Goal: Task Accomplishment & Management: Complete application form

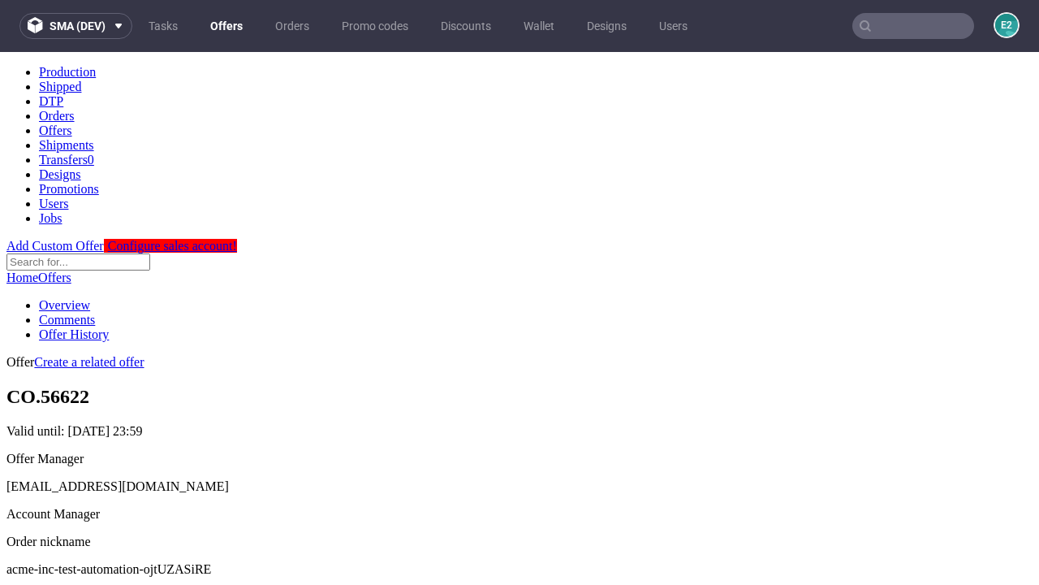
scroll to position [161, 0]
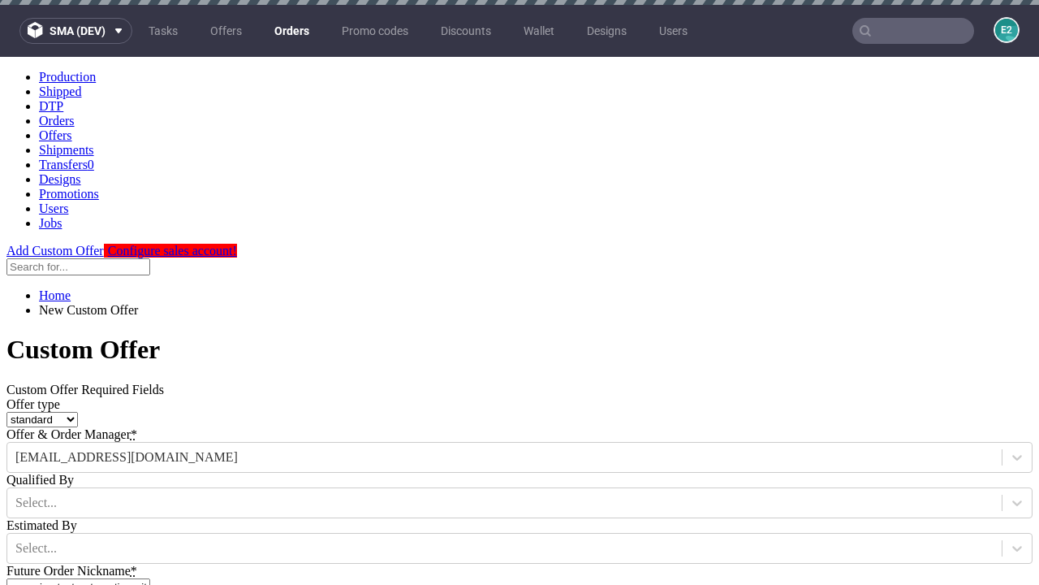
type input "acme-inc-test-automation-ojtUZASiRE"
type input "[DATE]"
type input "[EMAIL_ADDRESS][DOMAIN_NAME]"
select select "gb"
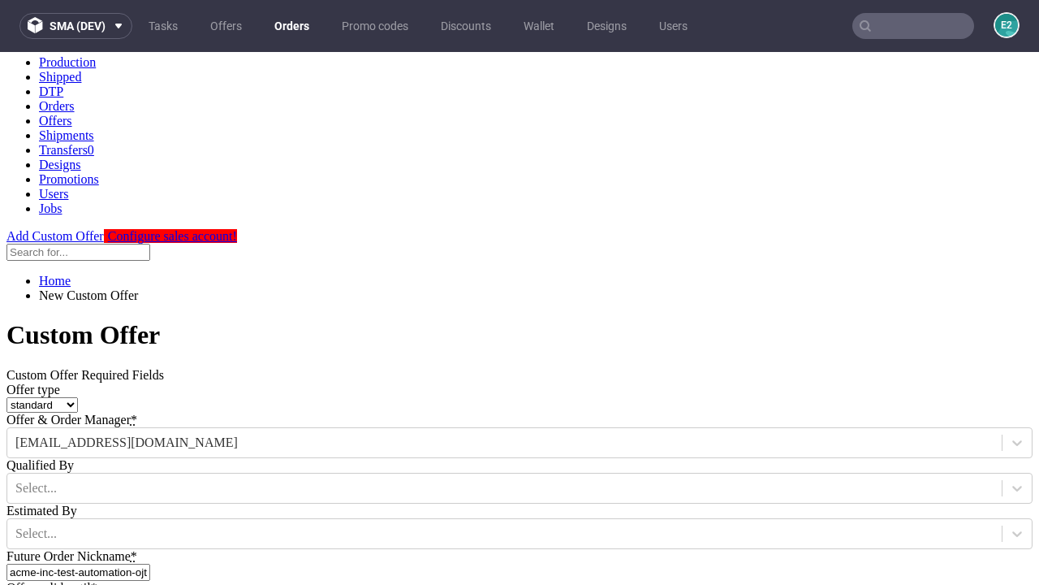
type input "[EMAIL_ADDRESS][DOMAIN_NAME]"
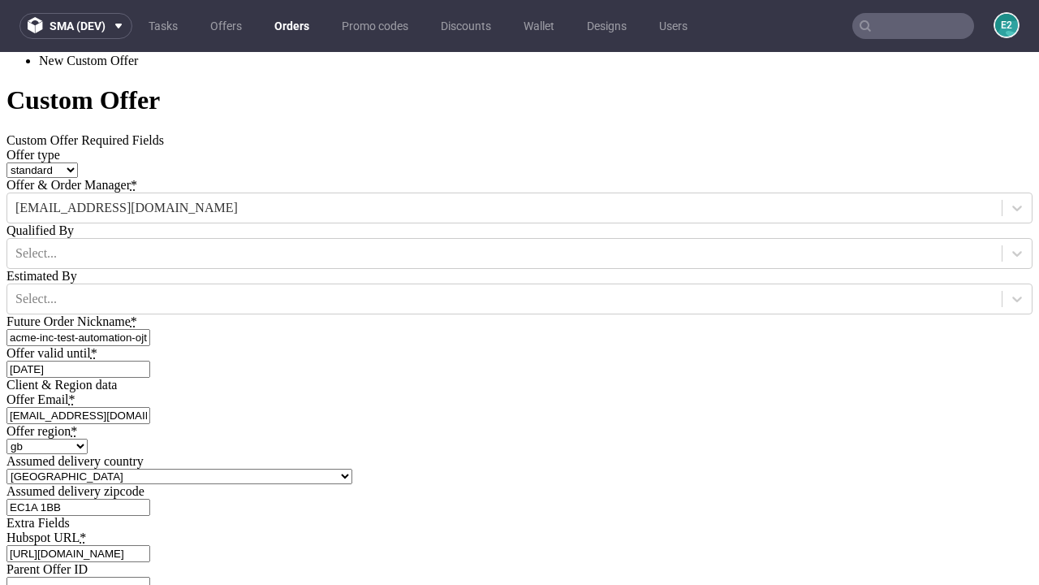
type input "[URL][DOMAIN_NAME]"
type input "Please wait..."
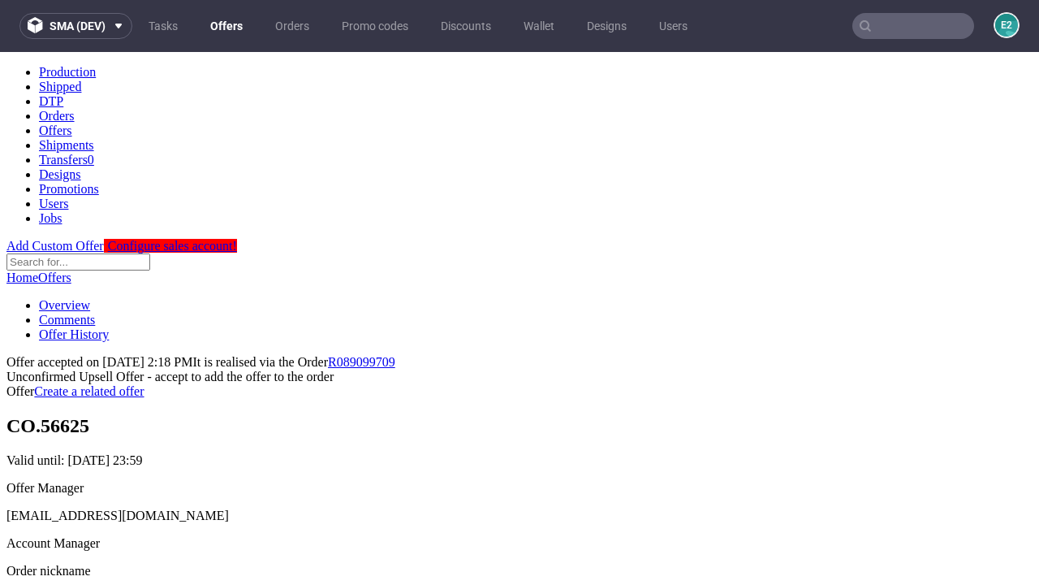
scroll to position [250, 0]
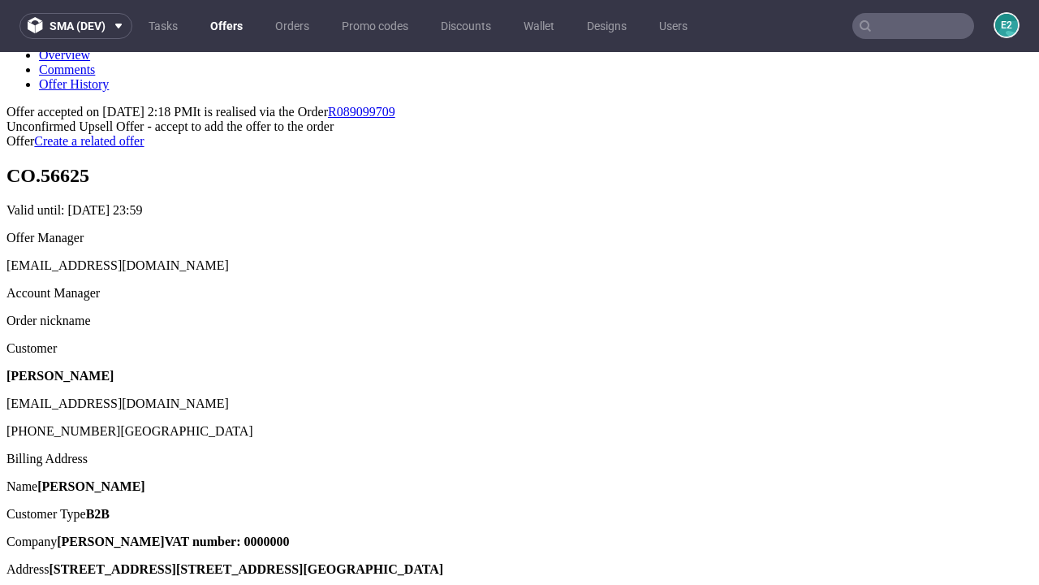
type input "In progress..."
